Goal: Information Seeking & Learning: Learn about a topic

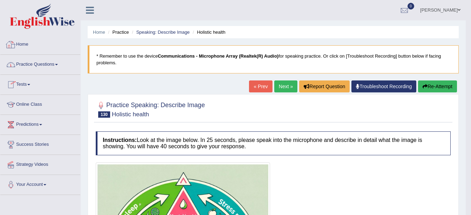
click at [28, 47] on link "Home" at bounding box center [40, 44] width 80 height 18
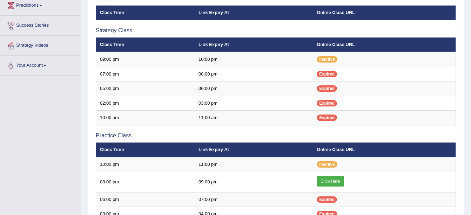
scroll to position [118, 0]
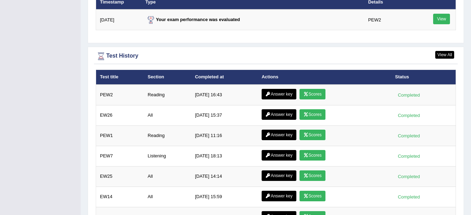
scroll to position [890, 0]
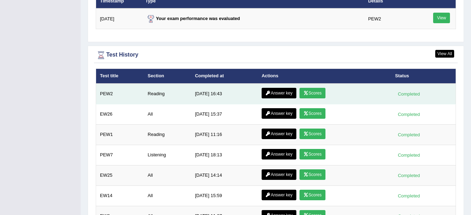
click at [309, 94] on link "Scores" at bounding box center [312, 93] width 26 height 11
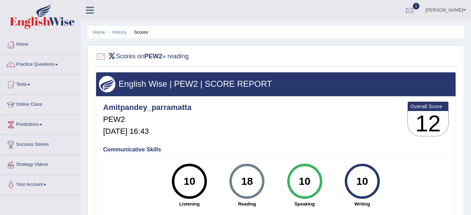
click at [23, 42] on link "Home" at bounding box center [40, 44] width 80 height 18
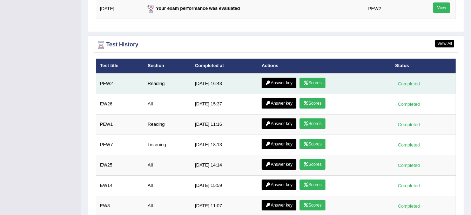
click at [277, 80] on link "Answer key" at bounding box center [279, 82] width 35 height 11
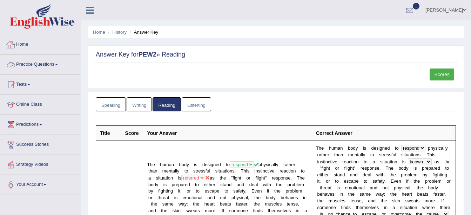
click at [27, 44] on link "Home" at bounding box center [40, 44] width 80 height 18
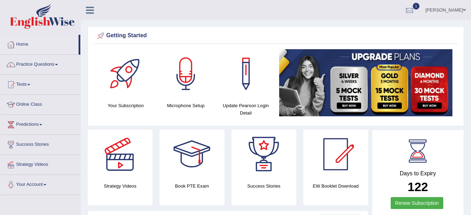
click at [420, 5] on link "1" at bounding box center [409, 9] width 21 height 18
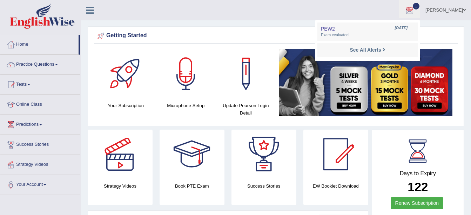
click at [392, 55] on li "See All Alerts" at bounding box center [367, 50] width 100 height 14
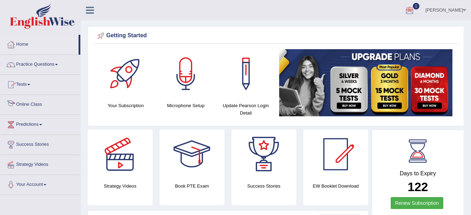
click at [31, 102] on link "Online Class" at bounding box center [40, 104] width 80 height 18
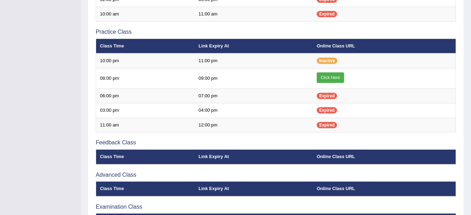
scroll to position [223, 0]
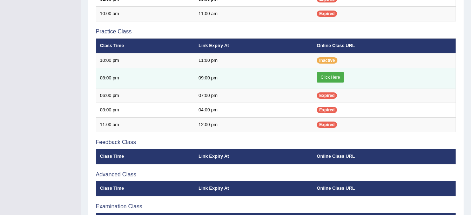
click at [328, 73] on link "Click Here" at bounding box center [330, 77] width 27 height 11
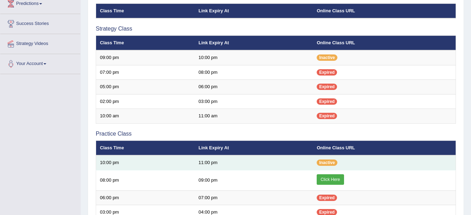
scroll to position [121, 0]
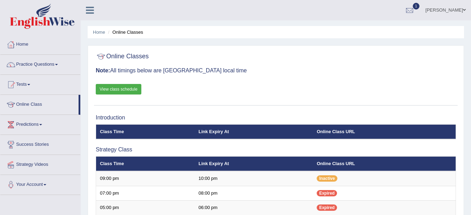
scroll to position [228, 0]
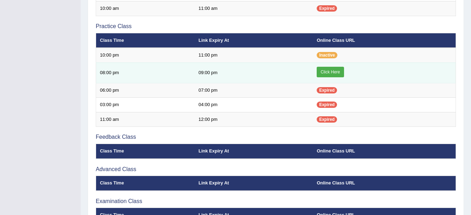
drag, startPoint x: 0, startPoint y: 0, endPoint x: 334, endPoint y: 73, distance: 342.3
click at [334, 73] on link "Click Here" at bounding box center [330, 72] width 27 height 11
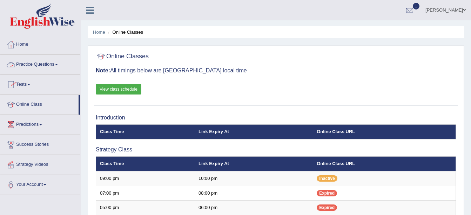
click at [57, 65] on link "Practice Questions" at bounding box center [40, 64] width 80 height 18
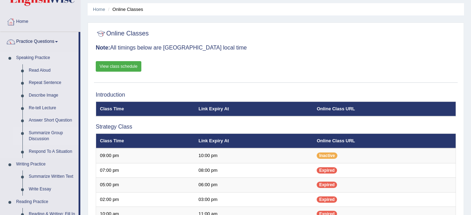
scroll to position [6, 0]
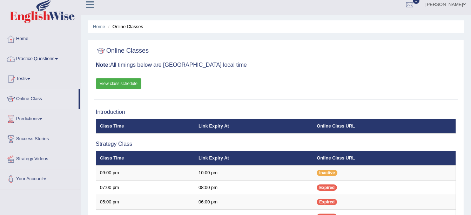
scroll to position [6, 0]
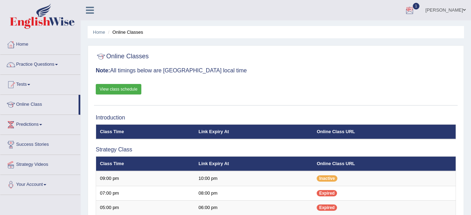
click at [415, 12] on div at bounding box center [409, 10] width 11 height 11
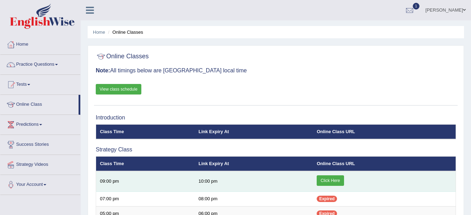
click at [328, 180] on link "Click Here" at bounding box center [330, 180] width 27 height 11
